Goal: Task Accomplishment & Management: Manage account settings

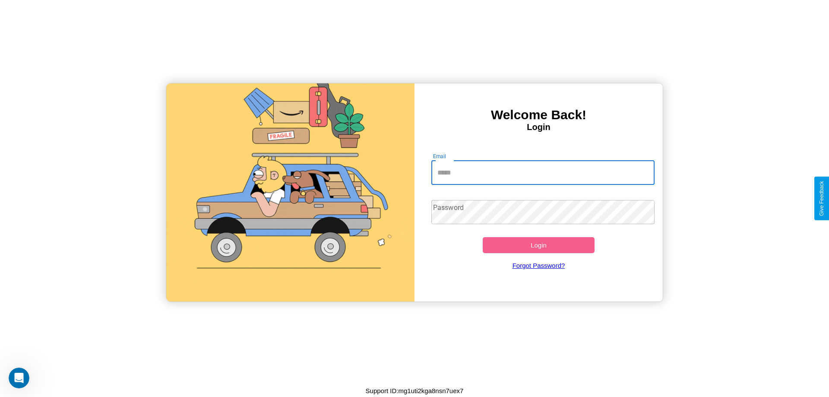
click at [543, 172] on input "Email" at bounding box center [543, 173] width 224 height 24
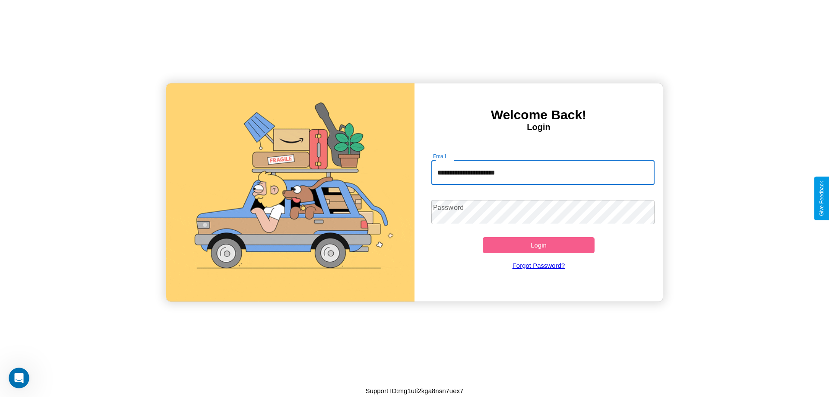
type input "**********"
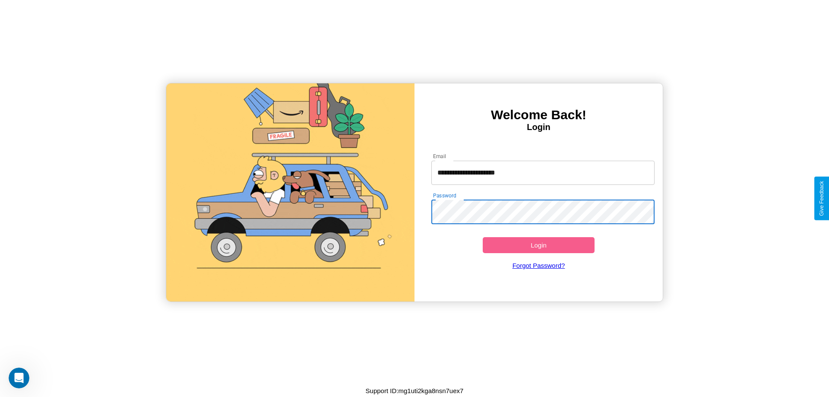
click at [538, 245] on button "Login" at bounding box center [539, 245] width 112 height 16
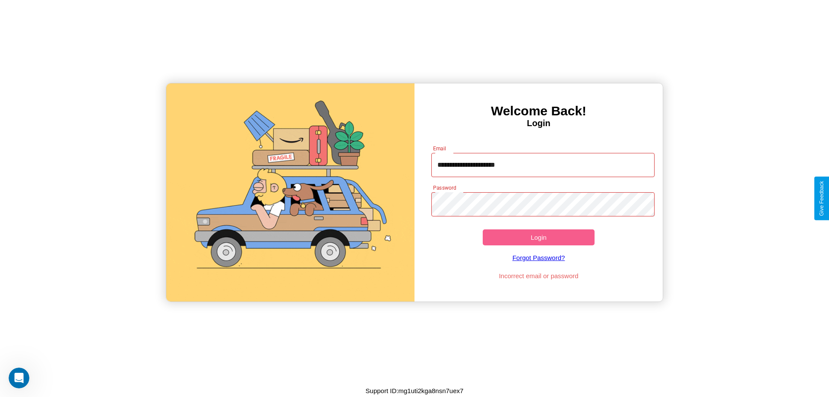
click at [538, 237] on button "Login" at bounding box center [539, 237] width 112 height 16
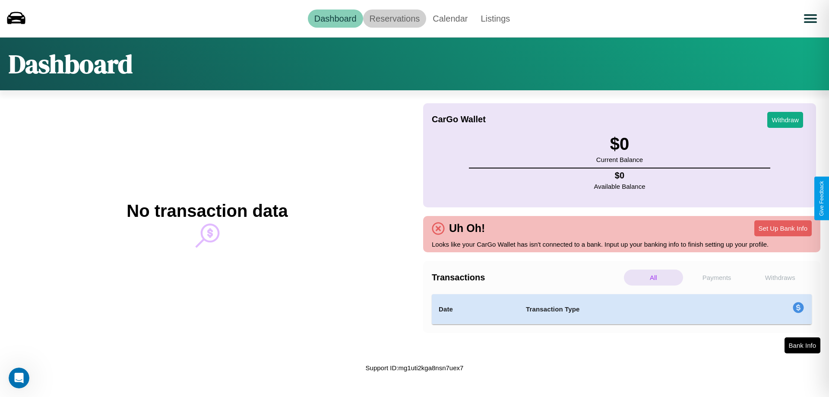
click at [394, 18] on link "Reservations" at bounding box center [394, 18] width 63 height 18
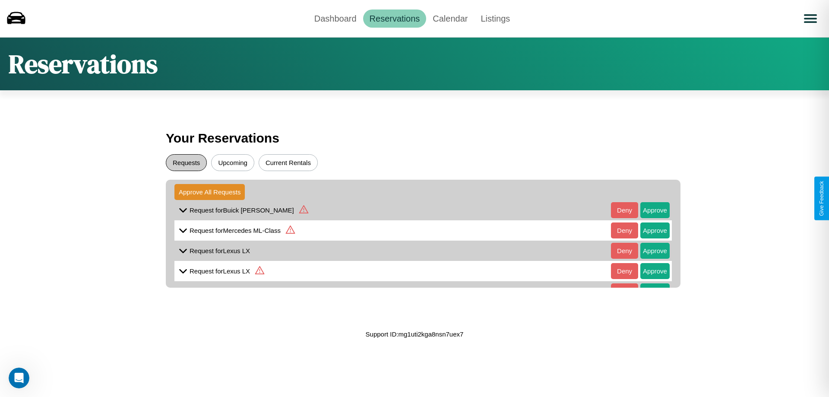
click at [186, 162] on button "Requests" at bounding box center [186, 162] width 41 height 17
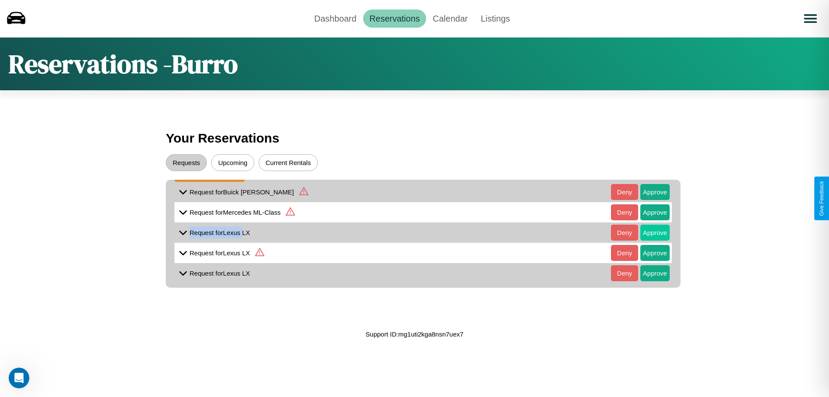
click at [648, 230] on button "Approve" at bounding box center [654, 232] width 29 height 16
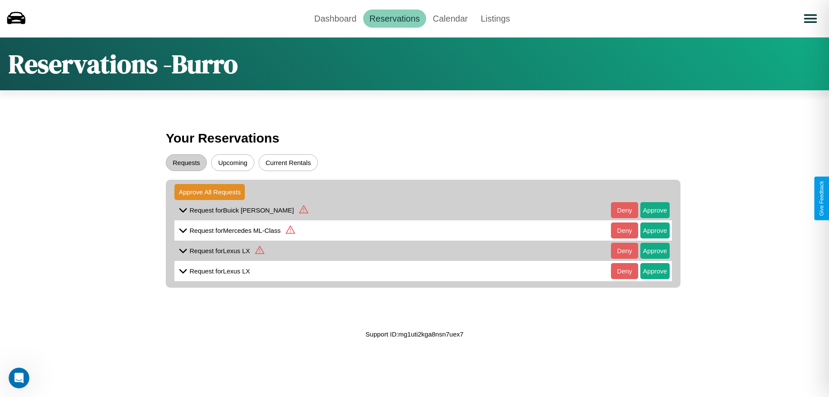
scroll to position [4, 0]
click at [648, 266] on button "Approve" at bounding box center [654, 271] width 29 height 16
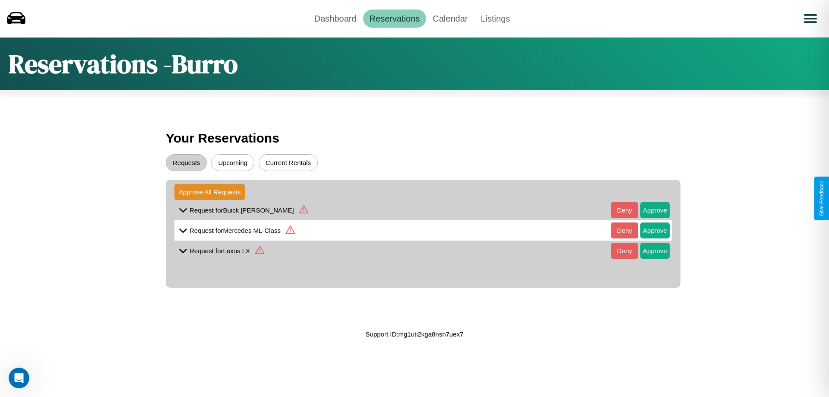
click at [299, 210] on icon at bounding box center [303, 209] width 9 height 8
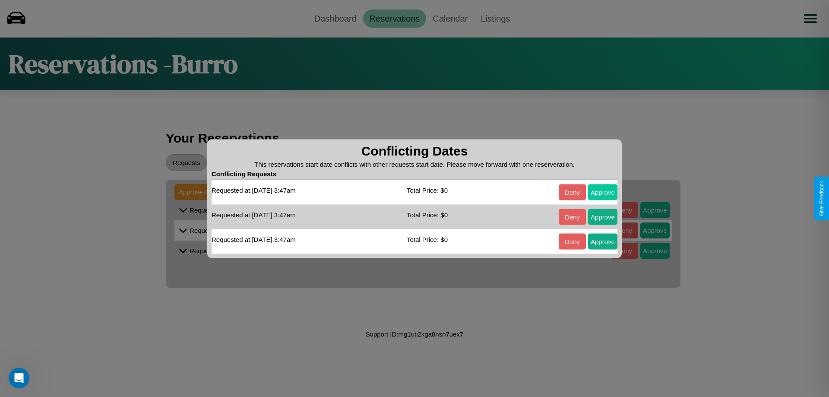
click at [603, 192] on button "Approve" at bounding box center [602, 192] width 29 height 16
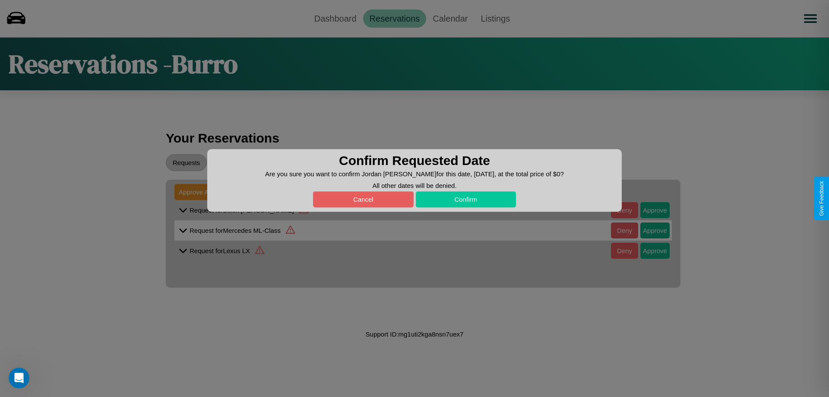
click at [465, 199] on button "Confirm" at bounding box center [466, 199] width 101 height 16
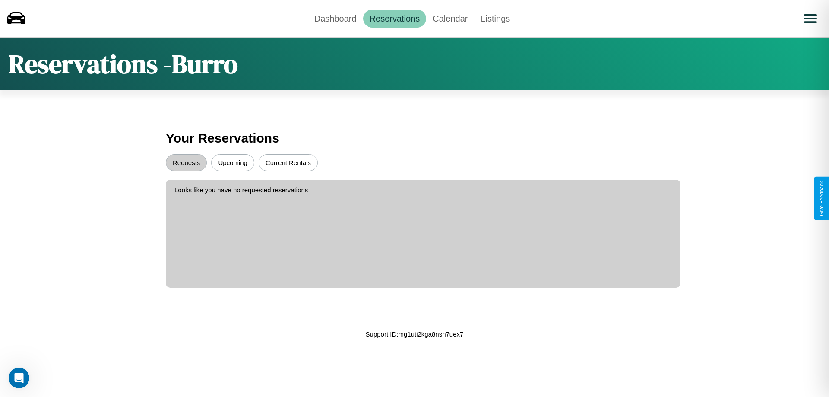
click at [233, 162] on button "Upcoming" at bounding box center [232, 162] width 43 height 17
click at [288, 162] on button "Current Rentals" at bounding box center [288, 162] width 59 height 17
click at [450, 18] on link "Calendar" at bounding box center [450, 18] width 48 height 18
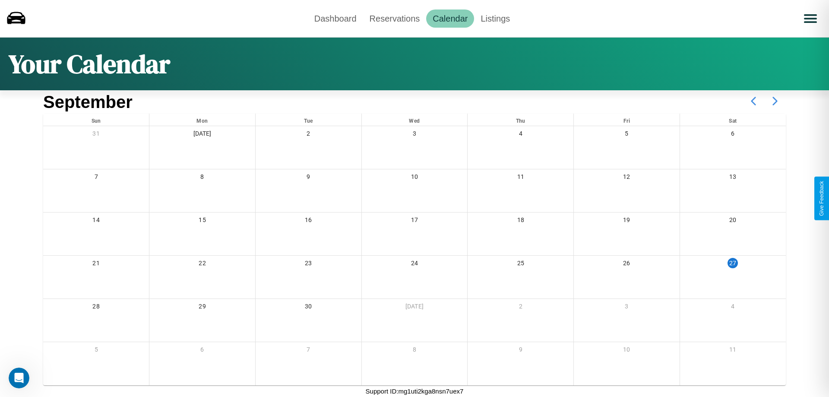
click at [775, 101] on icon at bounding box center [775, 101] width 22 height 22
